Goal: Navigation & Orientation: Find specific page/section

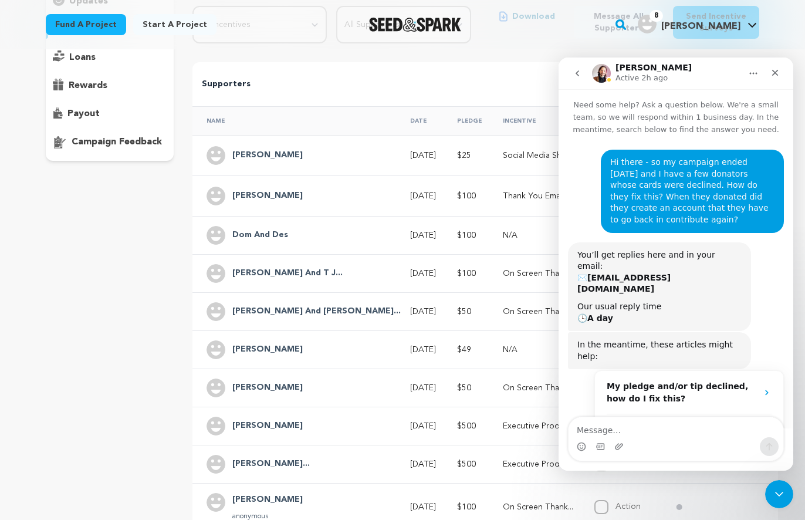
click at [125, 211] on div "overview updates" at bounding box center [110, 262] width 128 height 616
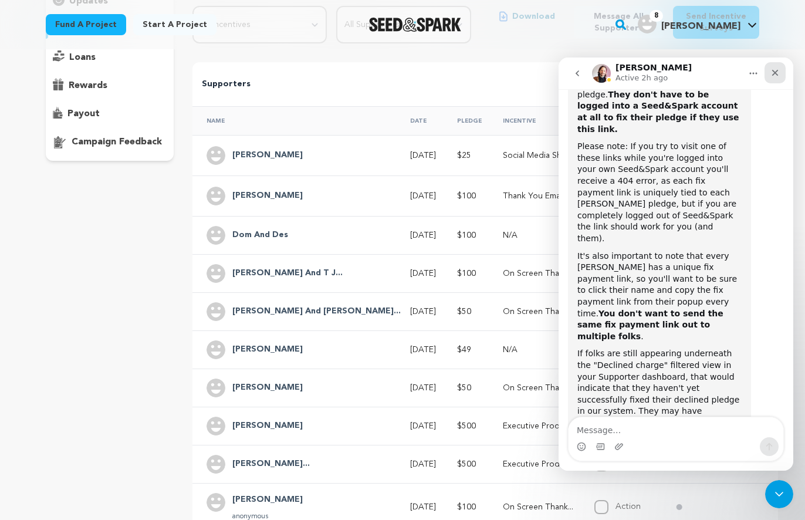
click at [777, 69] on icon "Close" at bounding box center [774, 72] width 9 height 9
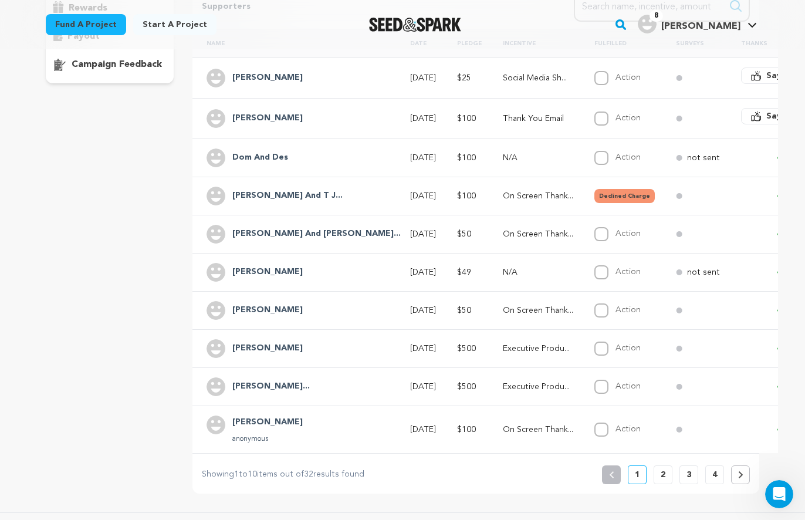
scroll to position [293, 0]
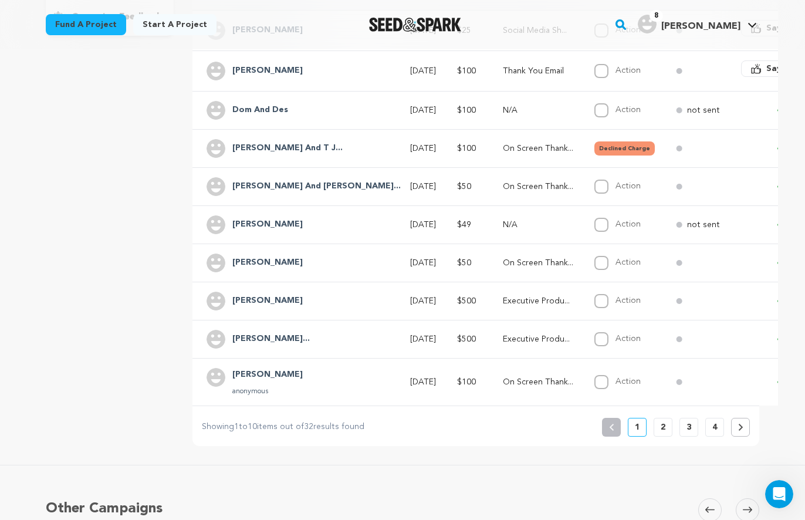
click at [714, 425] on p "4" at bounding box center [714, 427] width 5 height 12
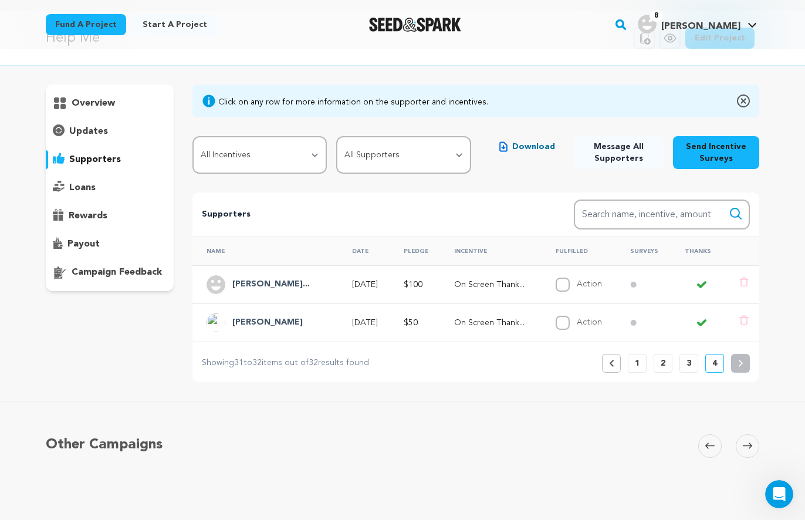
scroll to position [0, 0]
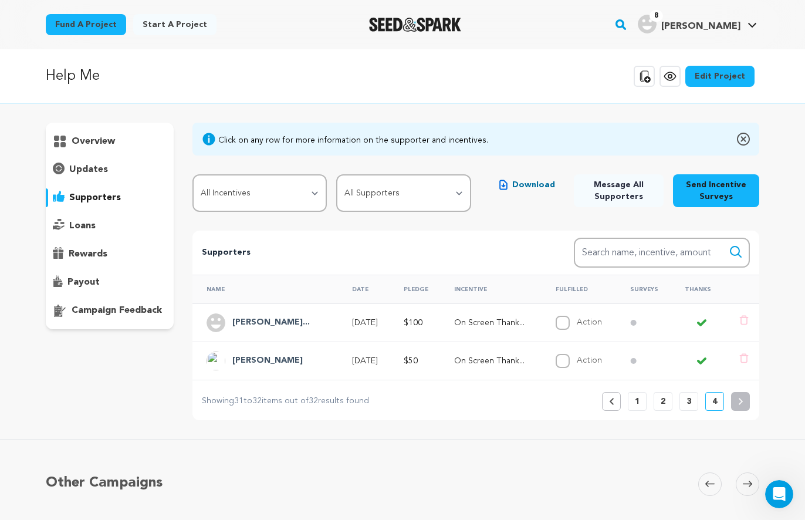
click at [686, 401] on p "3" at bounding box center [688, 401] width 5 height 12
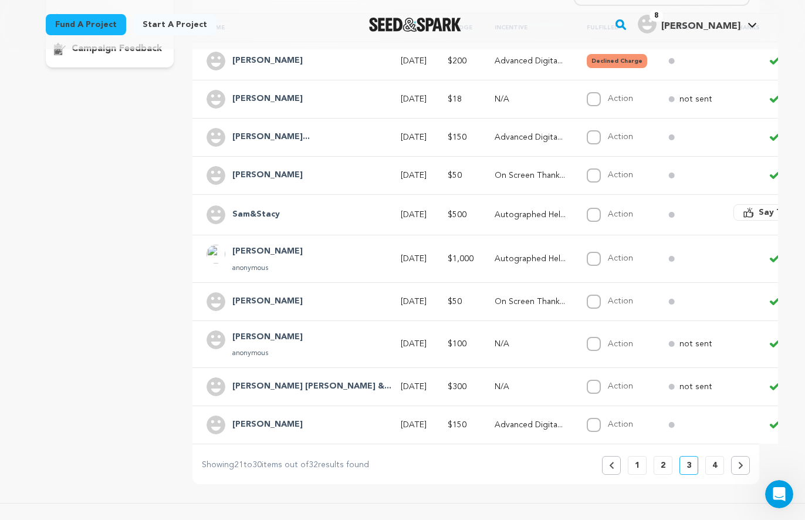
scroll to position [263, 0]
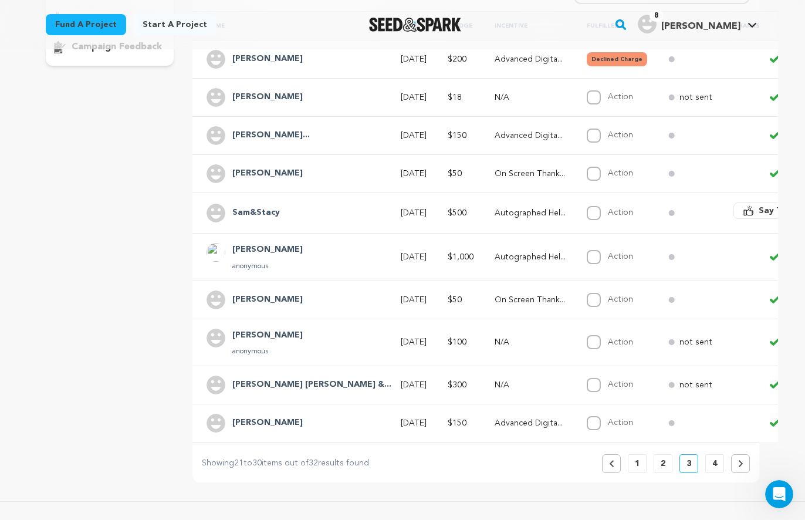
click at [661, 458] on p "2" at bounding box center [662, 464] width 5 height 12
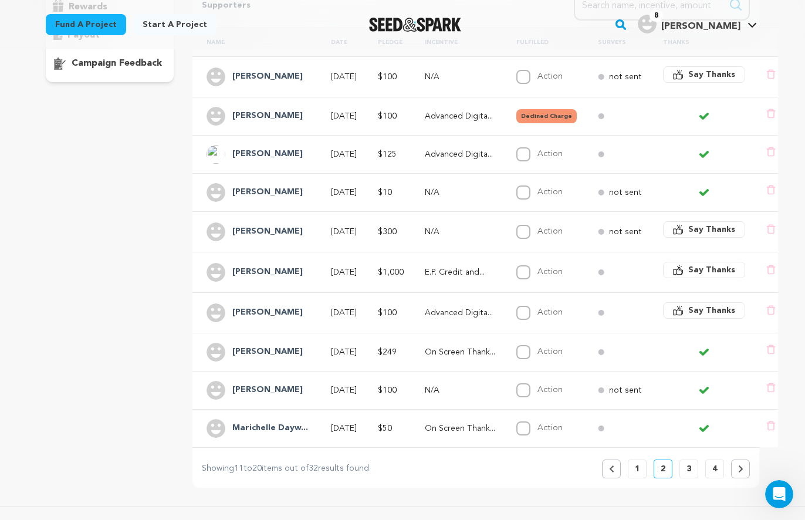
scroll to position [266, 0]
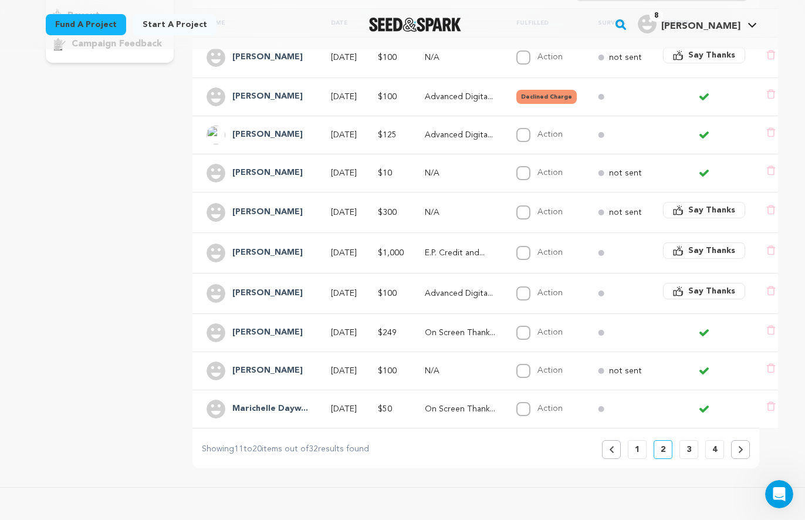
click at [636, 446] on p "1" at bounding box center [637, 449] width 5 height 12
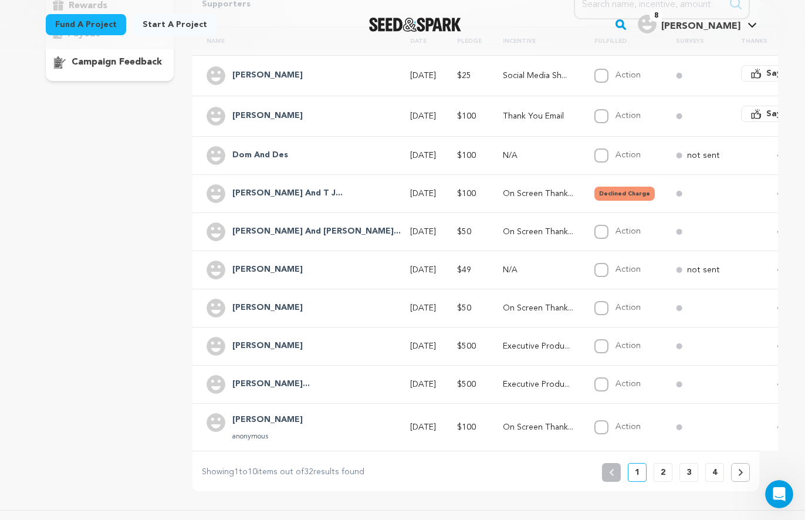
scroll to position [323, 0]
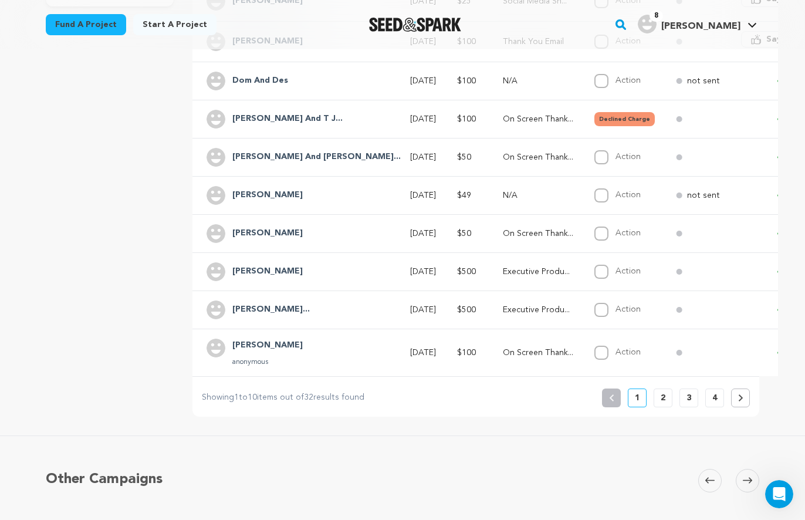
click at [660, 398] on p "2" at bounding box center [662, 398] width 5 height 12
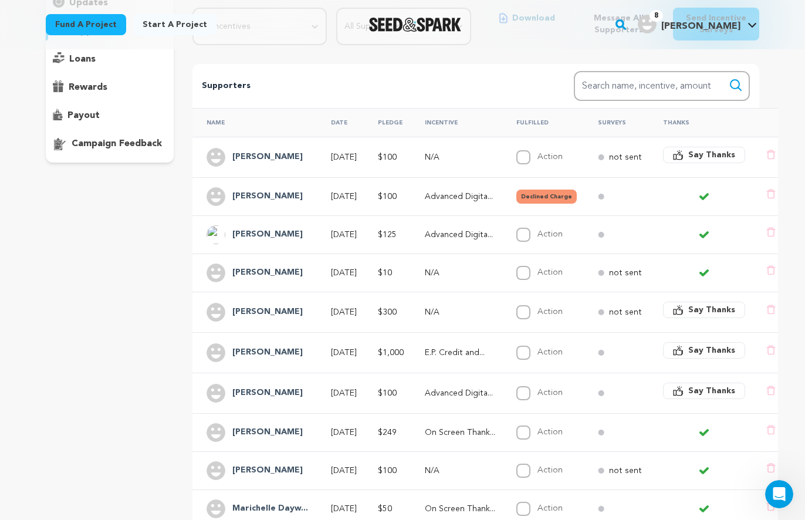
scroll to position [234, 0]
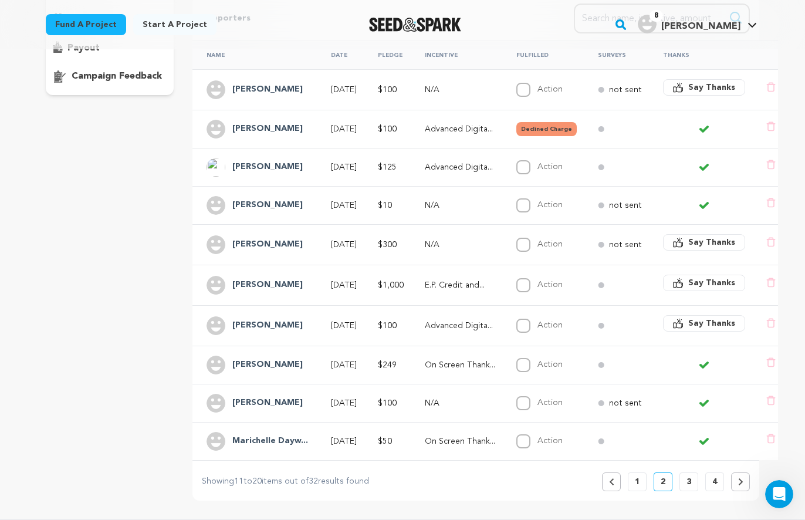
click at [688, 477] on p "3" at bounding box center [688, 482] width 5 height 12
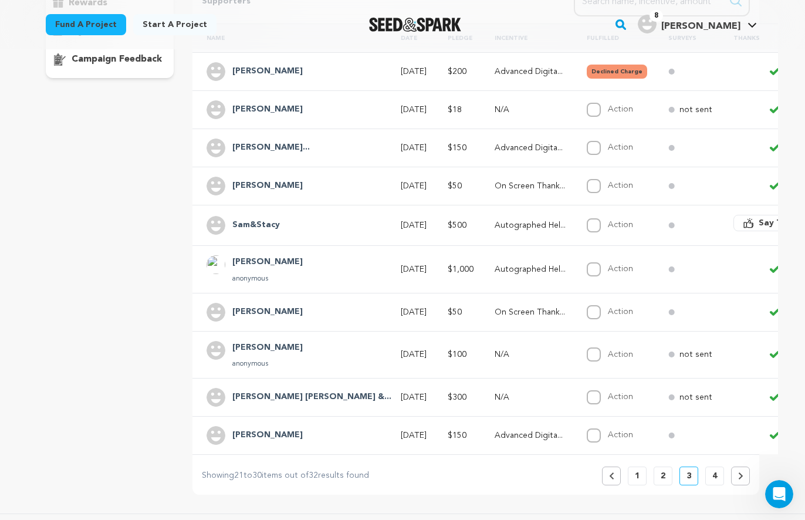
scroll to position [297, 0]
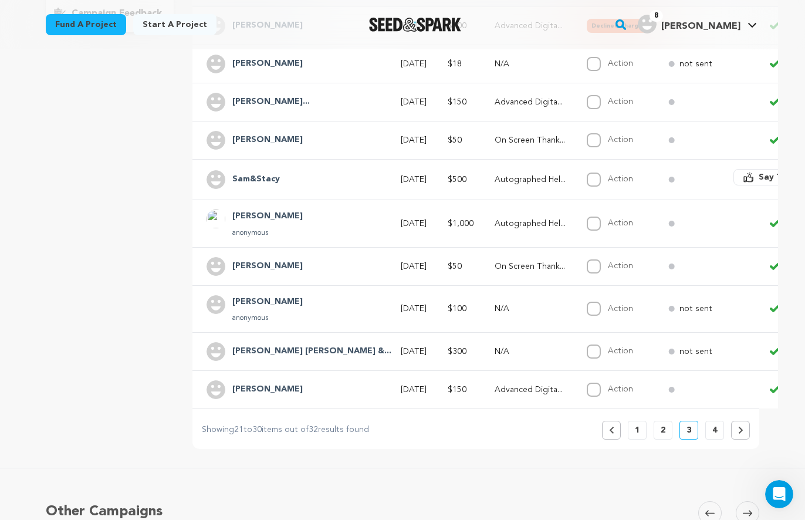
click at [714, 431] on p "4" at bounding box center [714, 430] width 5 height 12
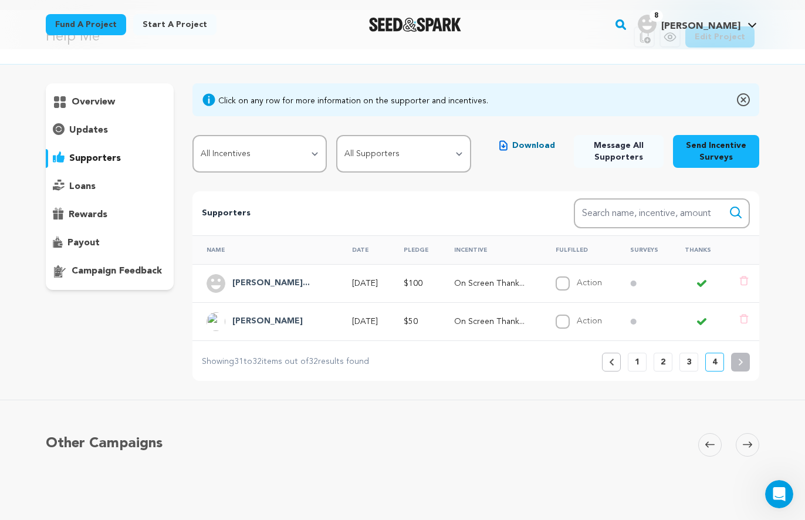
scroll to position [0, 0]
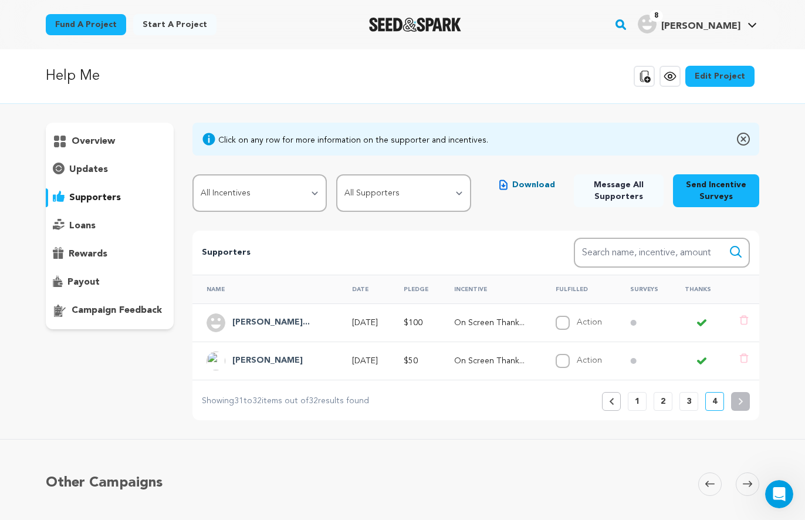
click at [685, 401] on button "3" at bounding box center [688, 401] width 19 height 19
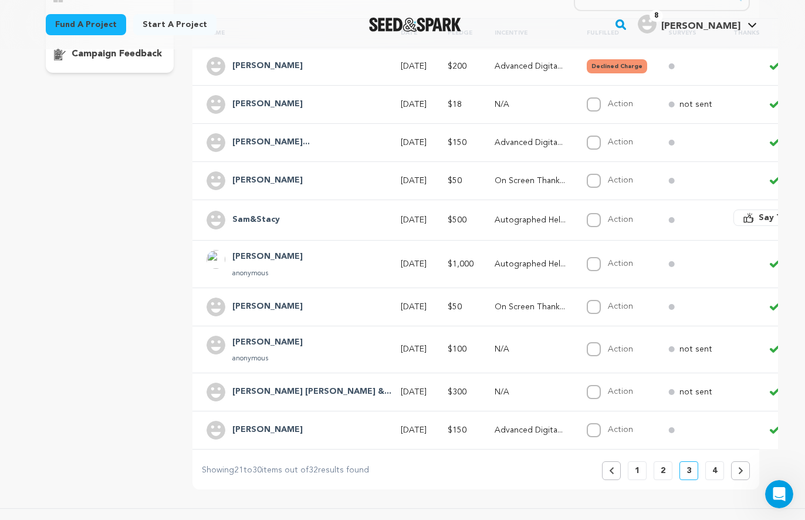
scroll to position [292, 0]
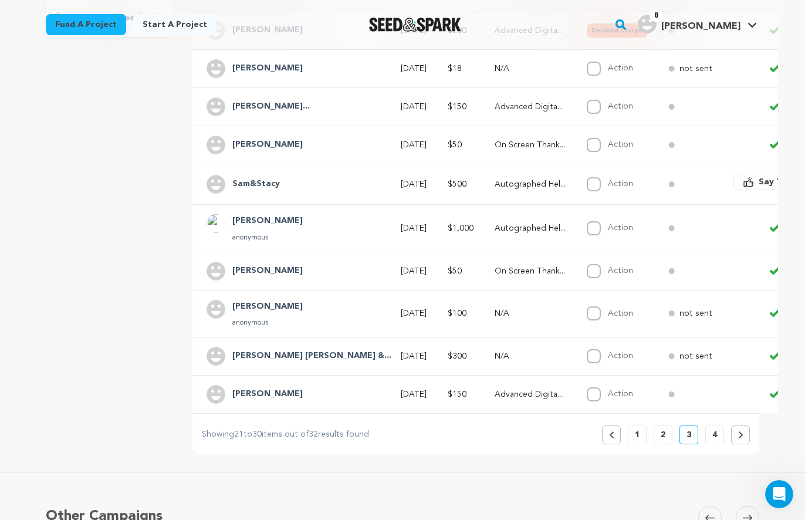
click at [660, 434] on p "2" at bounding box center [662, 435] width 5 height 12
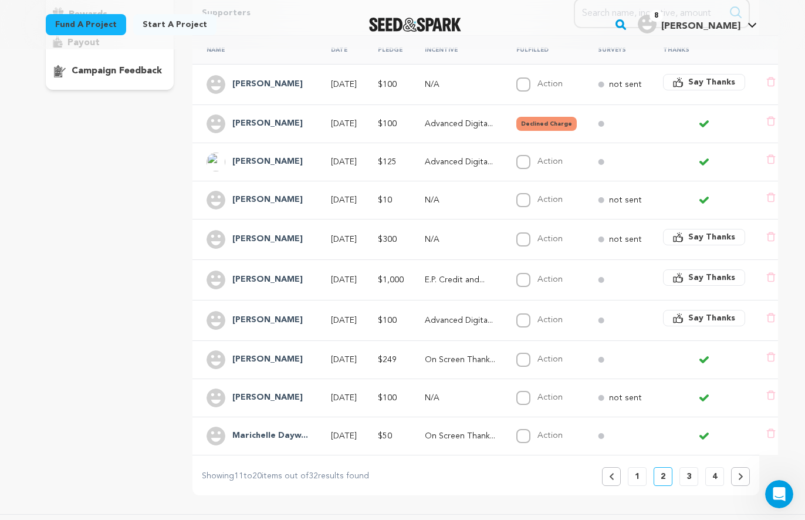
scroll to position [249, 0]
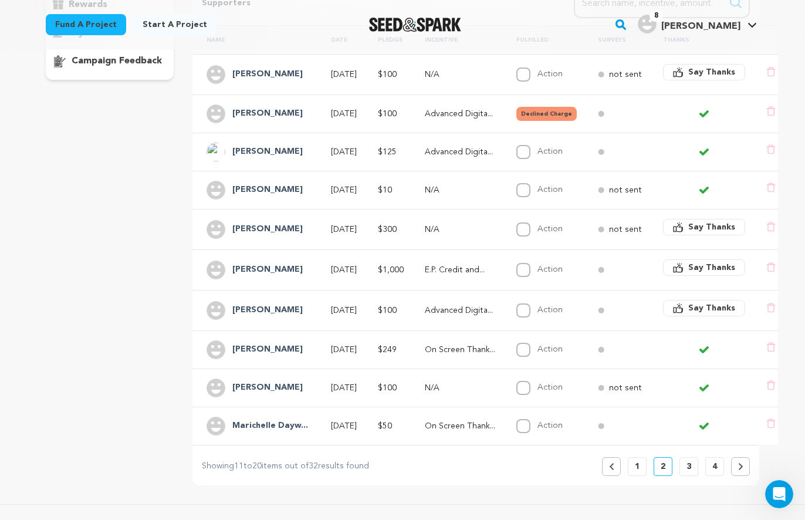
click at [635, 460] on p "1" at bounding box center [637, 466] width 5 height 12
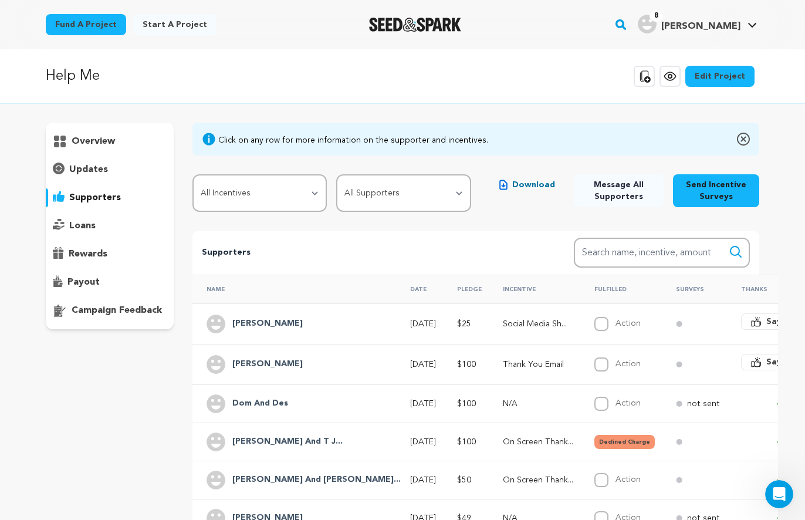
scroll to position [229, 0]
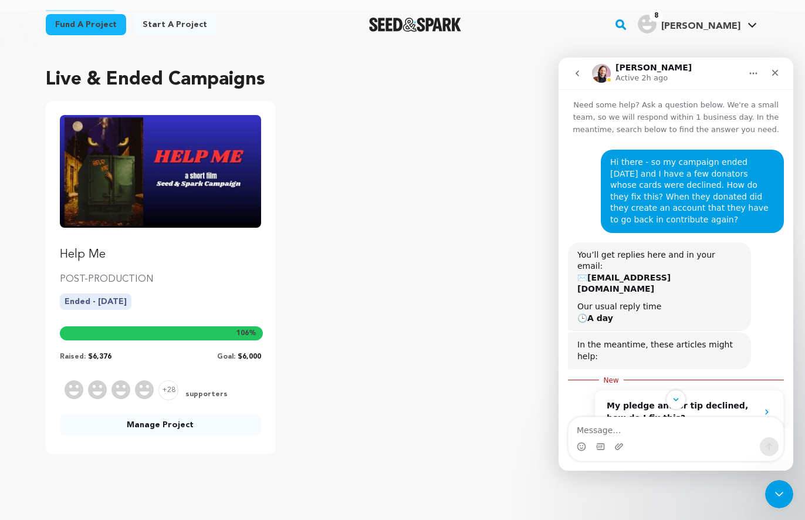
scroll to position [2, 0]
